Goal: Information Seeking & Learning: Compare options

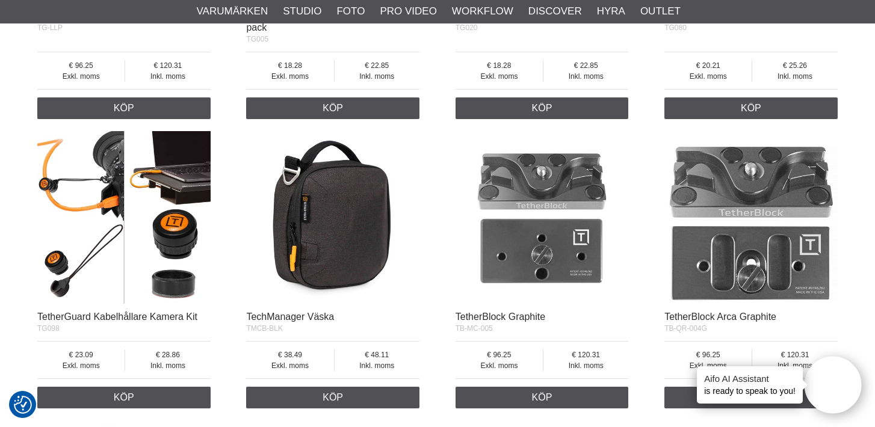
scroll to position [1290, 0]
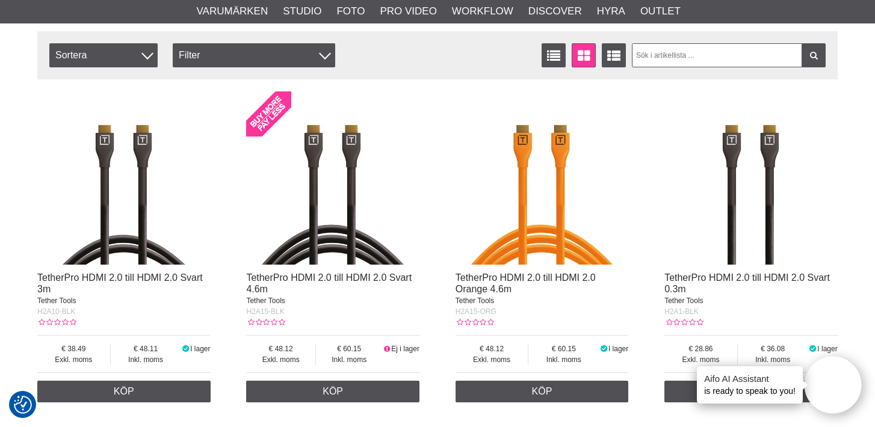
scroll to position [406, 0]
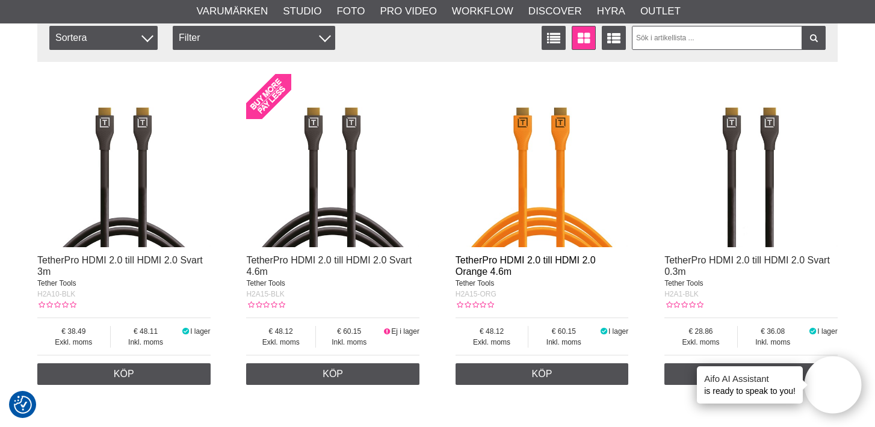
click at [558, 258] on link "TetherPro HDMI 2.0 till HDMI 2.0 Orange 4.6m" at bounding box center [526, 266] width 140 height 22
